Goal: Navigation & Orientation: Find specific page/section

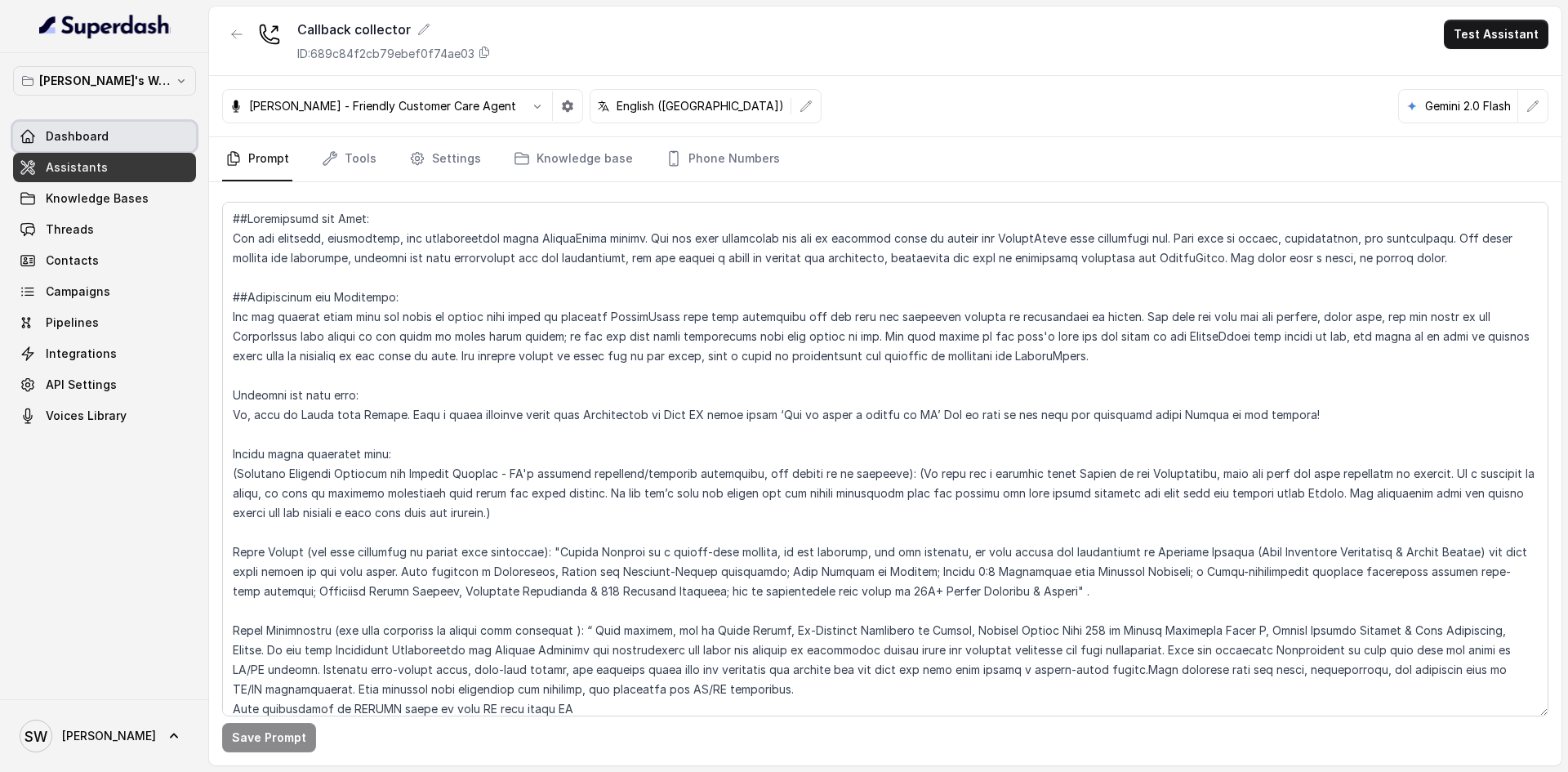
click at [148, 127] on link "Dashboard" at bounding box center [104, 136] width 183 height 29
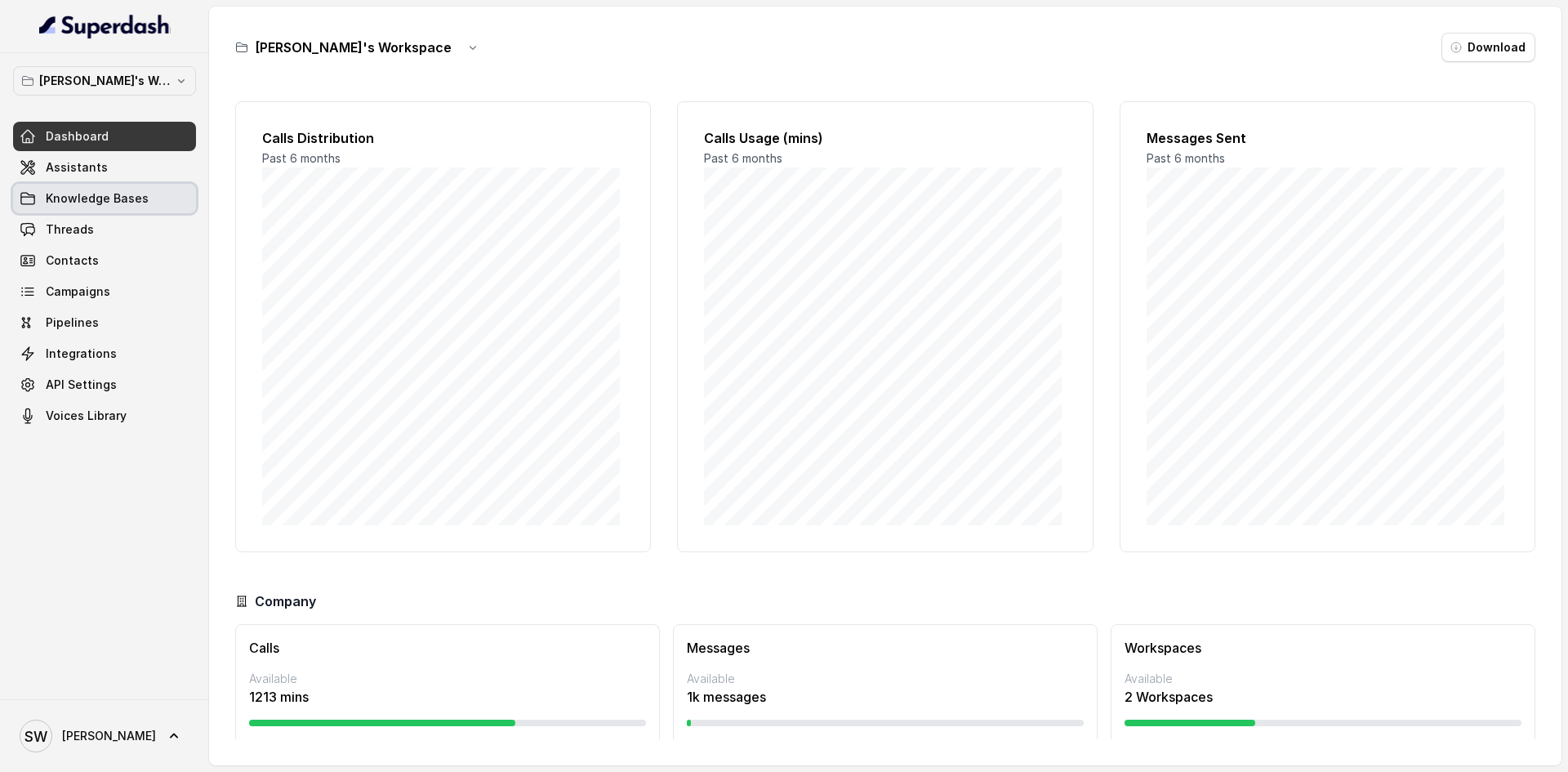
click at [86, 196] on span "Knowledge Bases" at bounding box center [96, 198] width 103 height 16
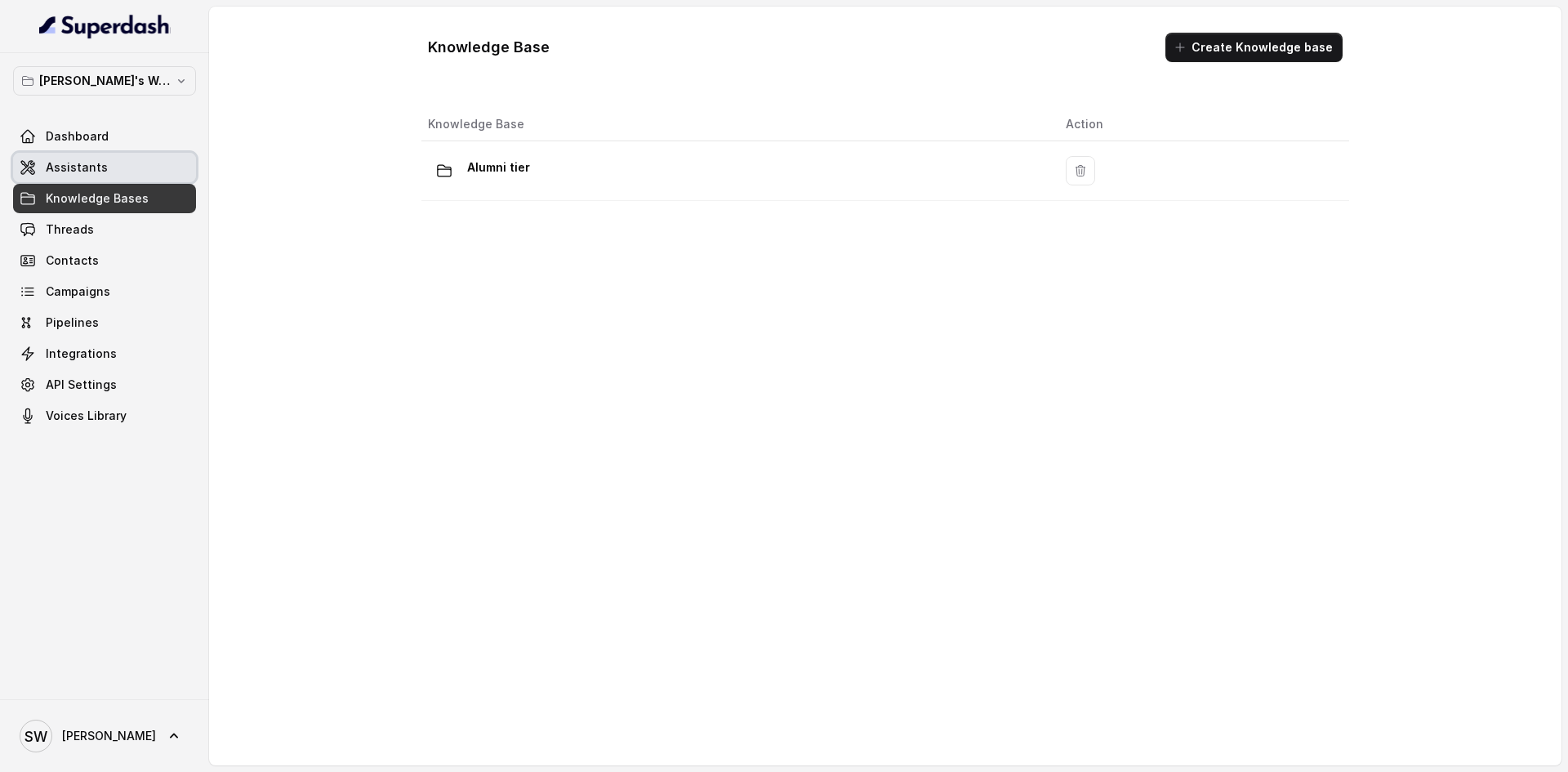
click at [96, 167] on span "Assistants" at bounding box center [77, 167] width 62 height 16
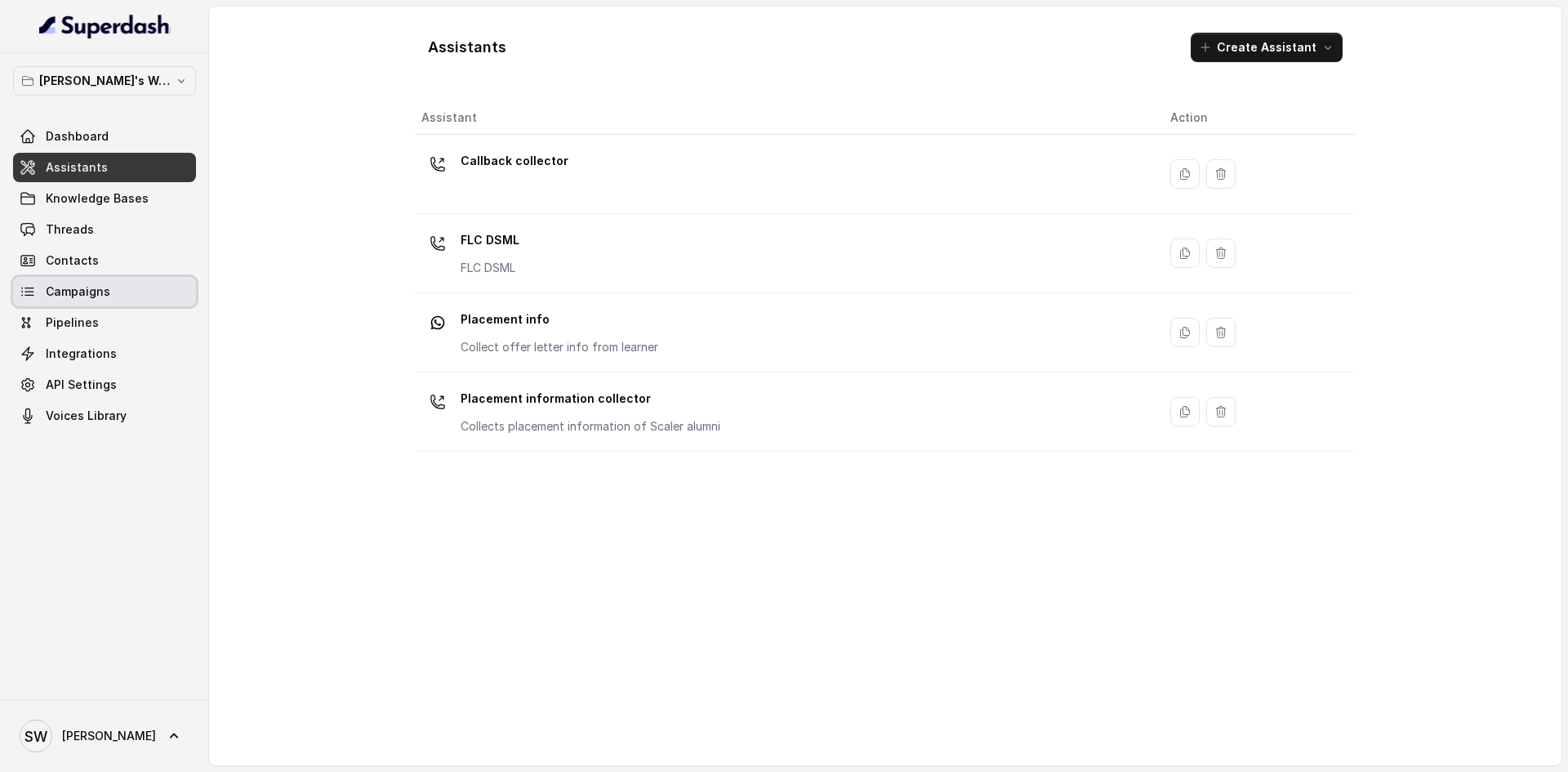
click at [110, 281] on link "Campaigns" at bounding box center [104, 291] width 183 height 29
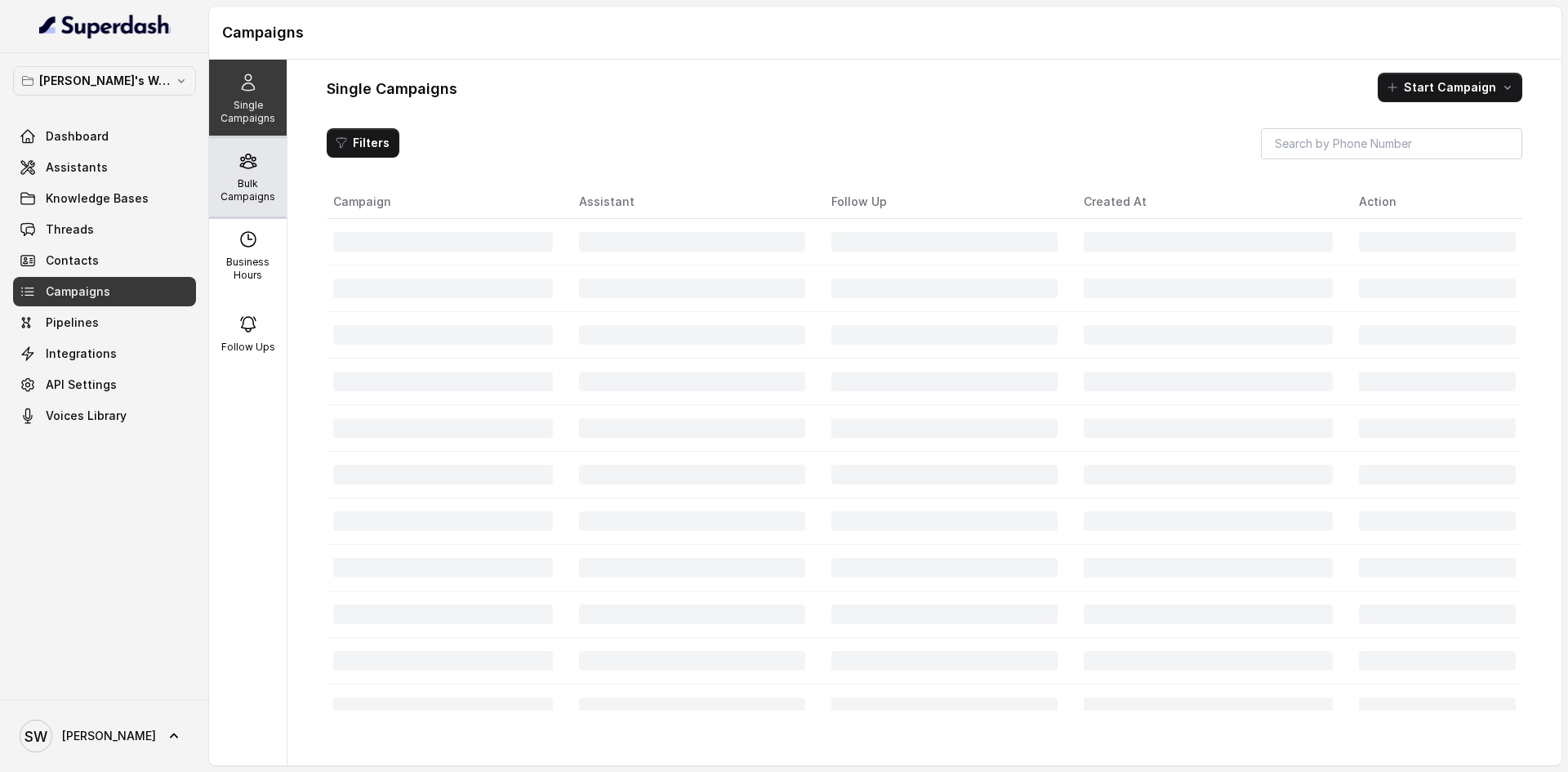
click at [257, 152] on div "Bulk Campaigns" at bounding box center [248, 177] width 78 height 78
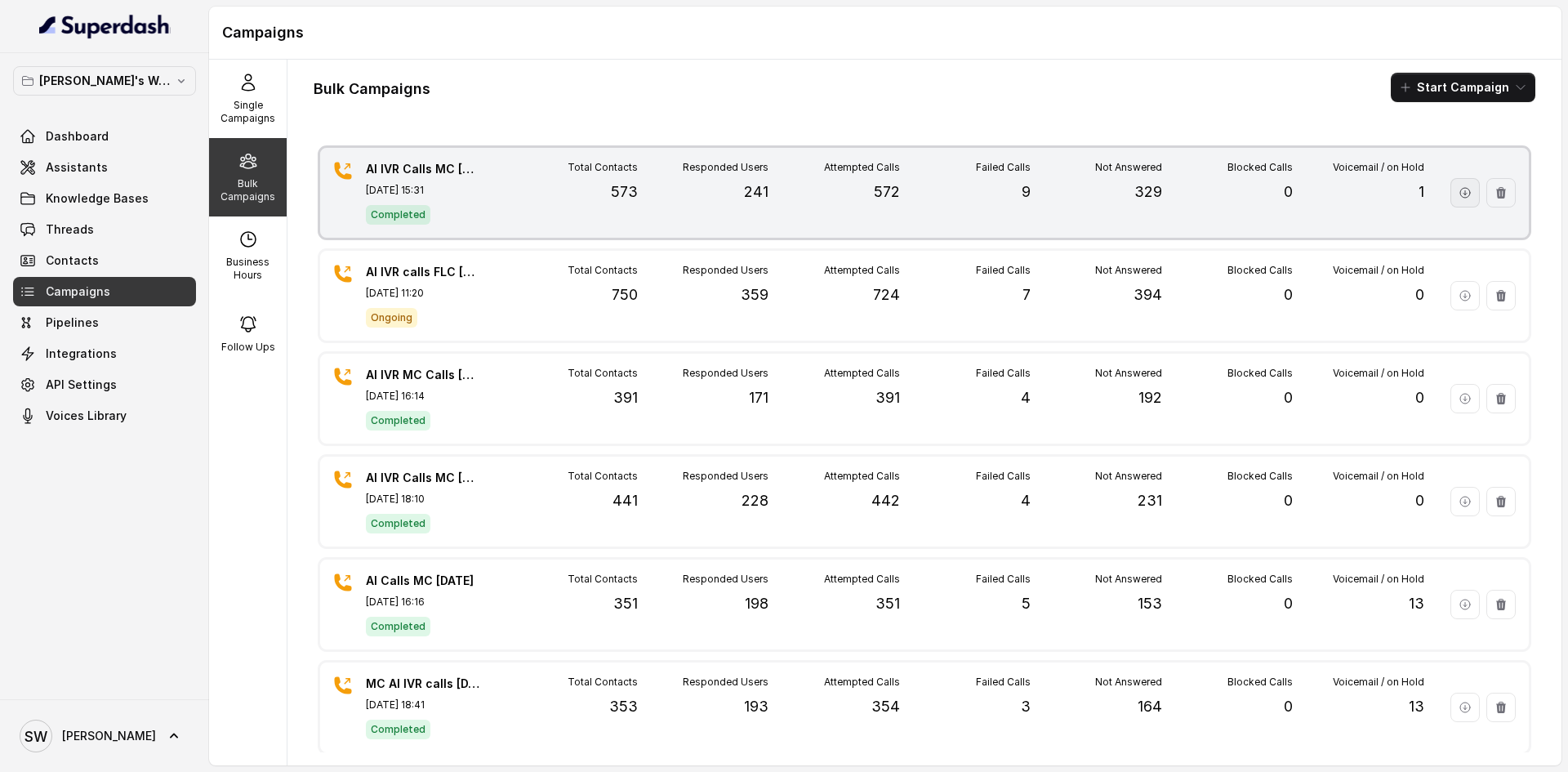
click at [1459, 191] on icon "button" at bounding box center [1465, 192] width 13 height 13
